Goal: Task Accomplishment & Management: Complete application form

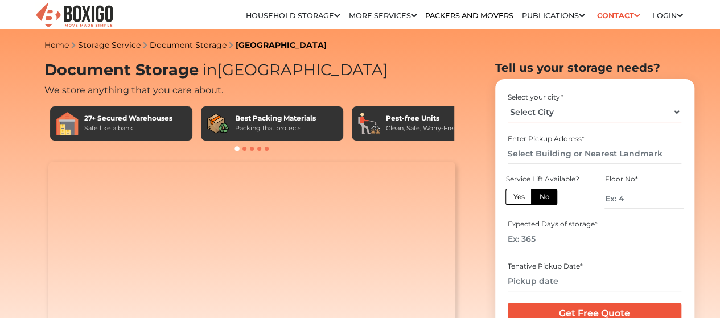
click at [654, 116] on select "Select City Bangalore Bengaluru Bhopal Bhubaneswar Chennai Coimbatore Cuttack D…" at bounding box center [595, 112] width 174 height 20
select select "[GEOGRAPHIC_DATA]"
click at [508, 106] on select "Select City Bangalore Bengaluru Bhopal Bhubaneswar Chennai Coimbatore Cuttack D…" at bounding box center [595, 112] width 174 height 20
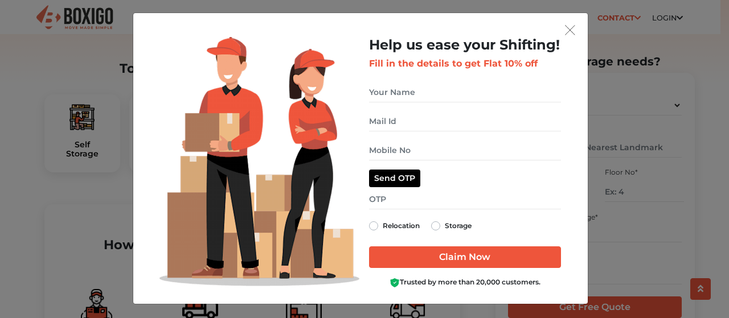
scroll to position [5, 0]
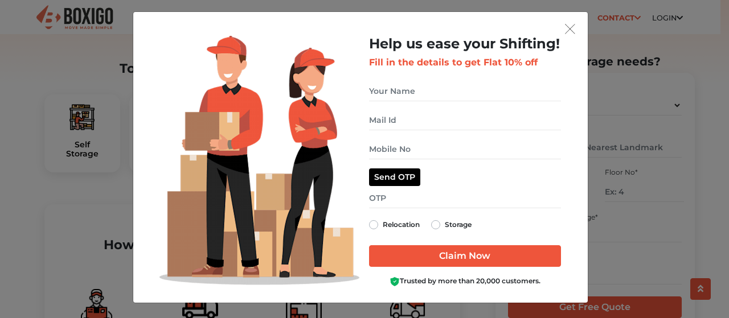
click at [445, 222] on label "Storage" at bounding box center [458, 225] width 27 height 14
click at [431, 222] on input "Storage" at bounding box center [435, 223] width 9 height 11
radio input "true"
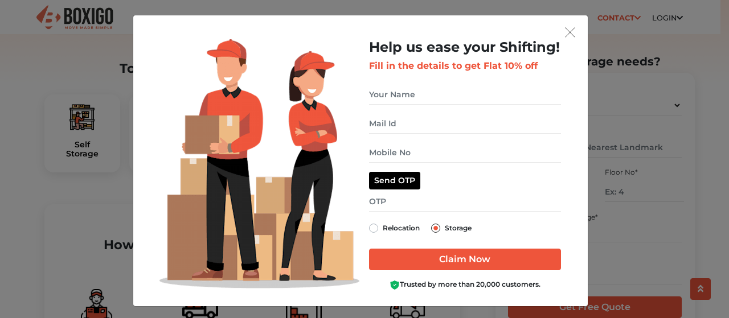
scroll to position [0, 0]
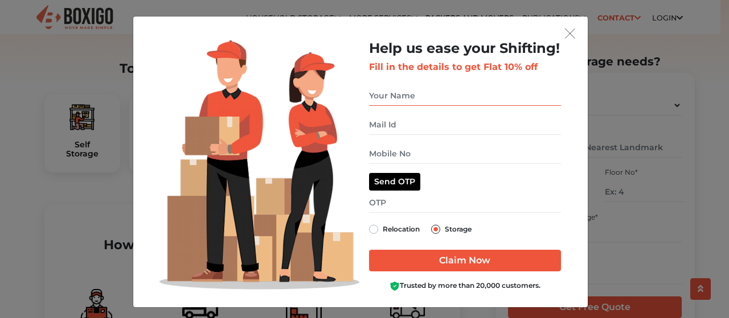
click at [423, 90] on input "get free quote dialog" at bounding box center [465, 96] width 192 height 20
type input "MARY SUJATHA"
type input "marysujatha@indrayani.com"
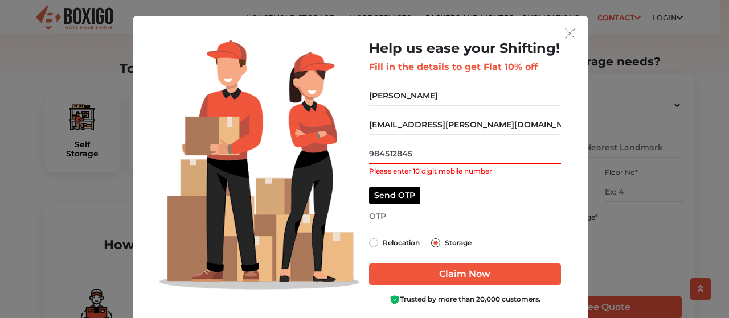
click at [446, 151] on input "984512845" at bounding box center [465, 154] width 192 height 20
click at [369, 152] on input "09176633762" at bounding box center [465, 154] width 192 height 20
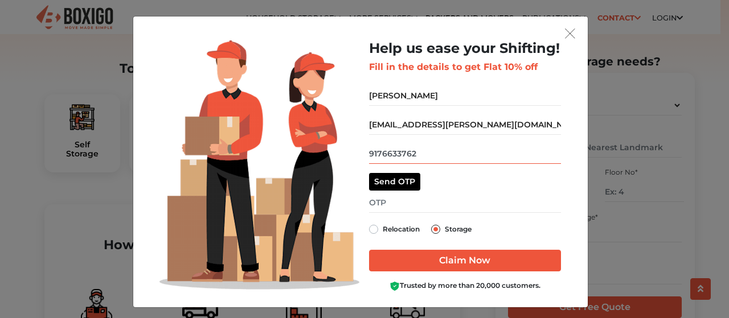
type input "9176633762"
click at [402, 199] on input "get free quote dialog" at bounding box center [465, 203] width 192 height 20
click at [394, 184] on button "Send OTP" at bounding box center [394, 182] width 51 height 18
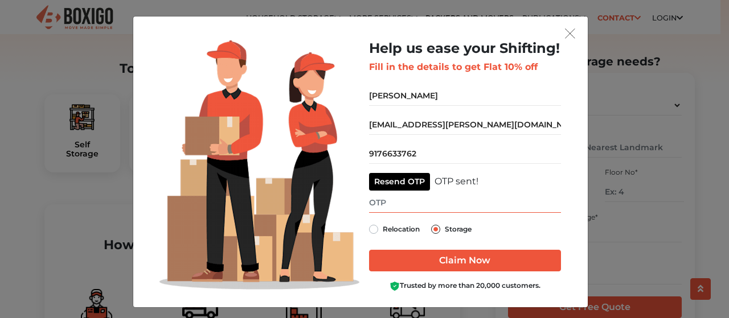
click at [387, 204] on input "get free quote dialog" at bounding box center [465, 203] width 192 height 20
type input "1780"
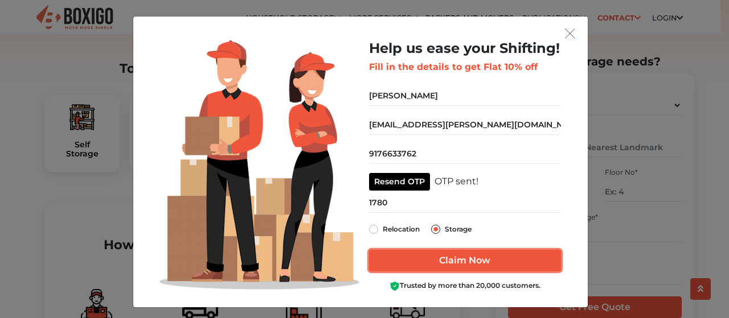
click at [462, 260] on input "Claim Now" at bounding box center [465, 261] width 192 height 22
